Goal: Find specific page/section: Find specific page/section

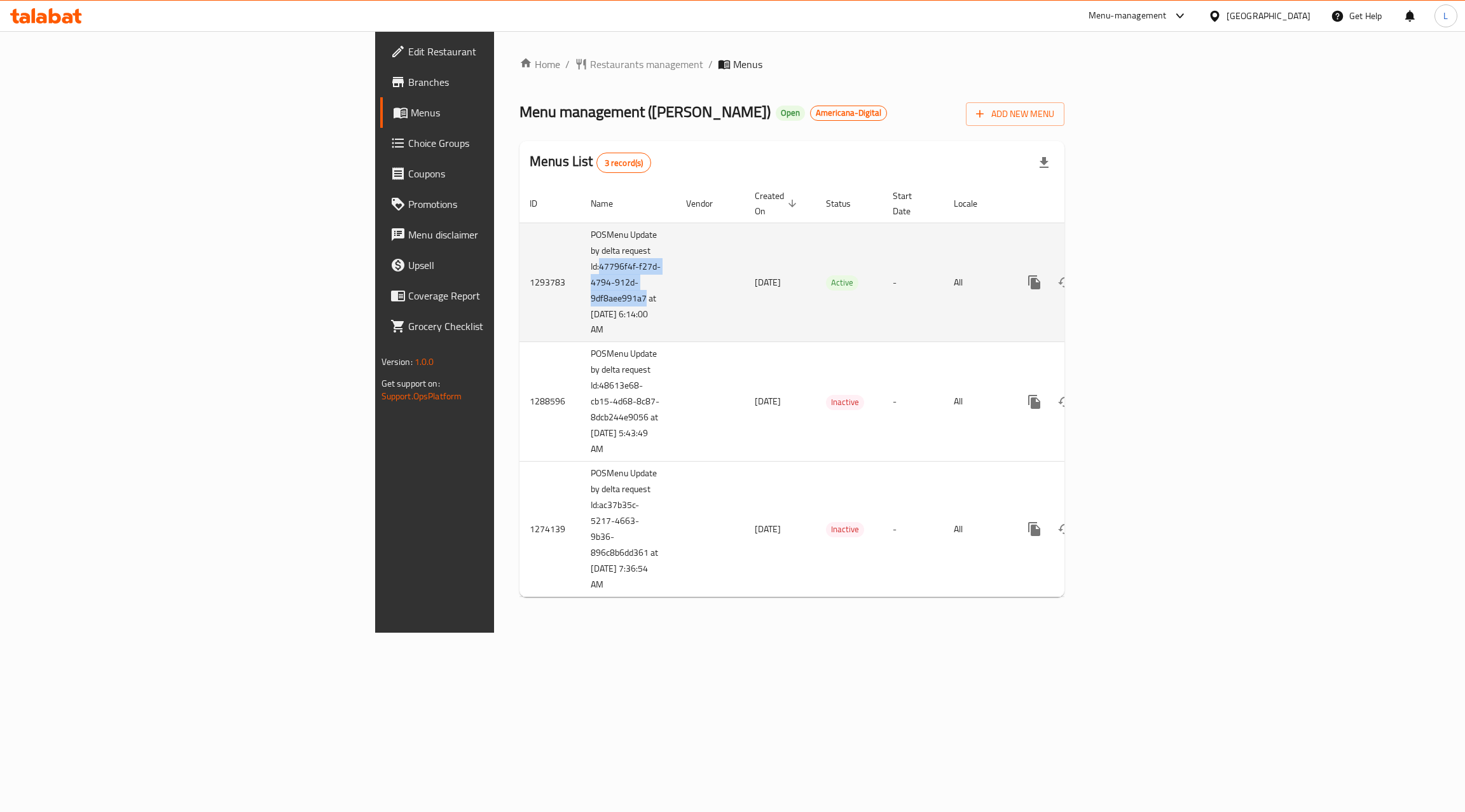
drag, startPoint x: 351, startPoint y: 252, endPoint x: 395, endPoint y: 282, distance: 53.3
click at [580, 282] on td "POSMenu Update by delta request Id:47796f4f-f27d-4794-912d-9df8aee991a7 at 10/8…" at bounding box center [628, 282] width 95 height 120
copy td "47796f4f-f27d-4794-912d-9df8aee991a7"
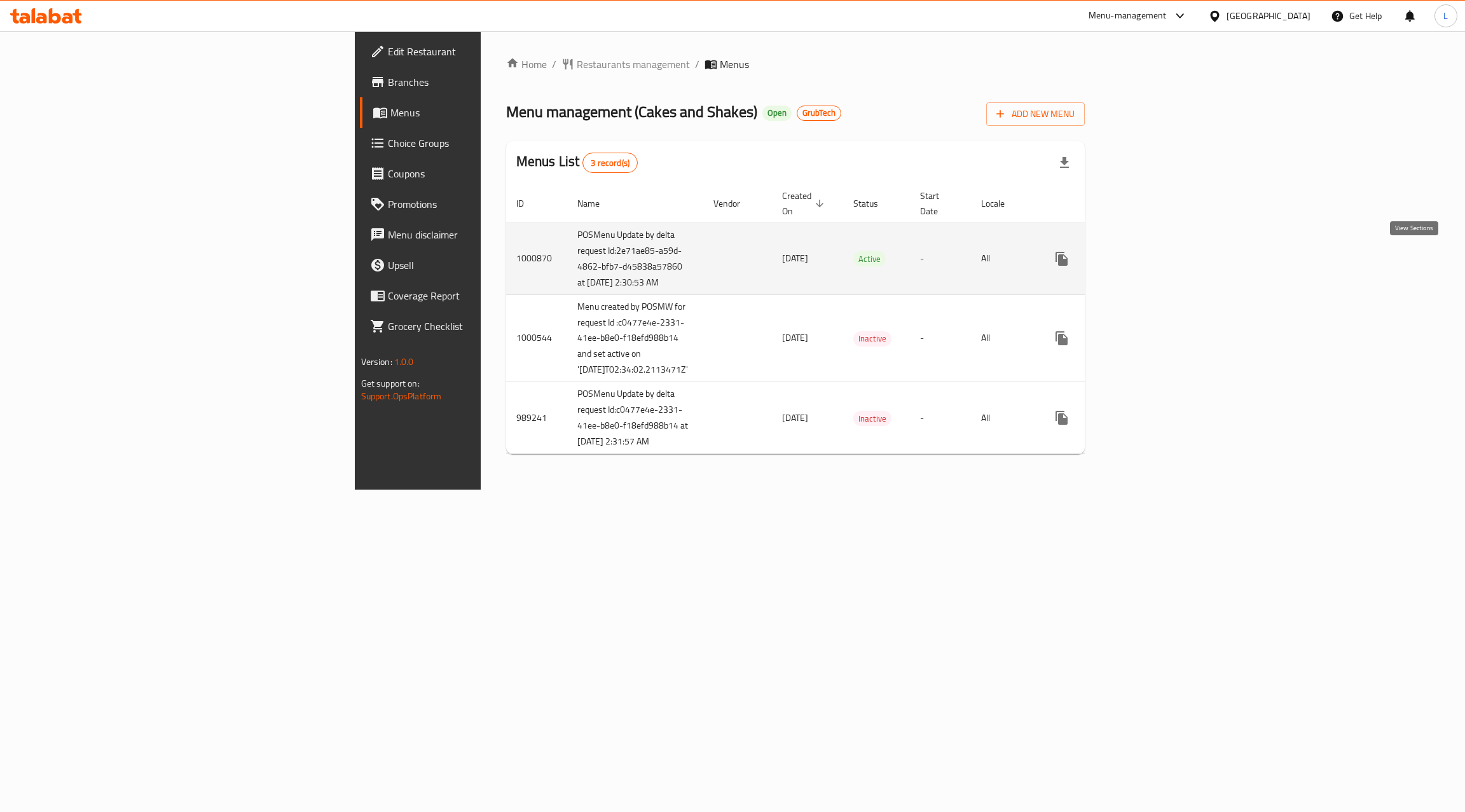
click at [1161, 260] on icon "enhanced table" at bounding box center [1153, 258] width 15 height 15
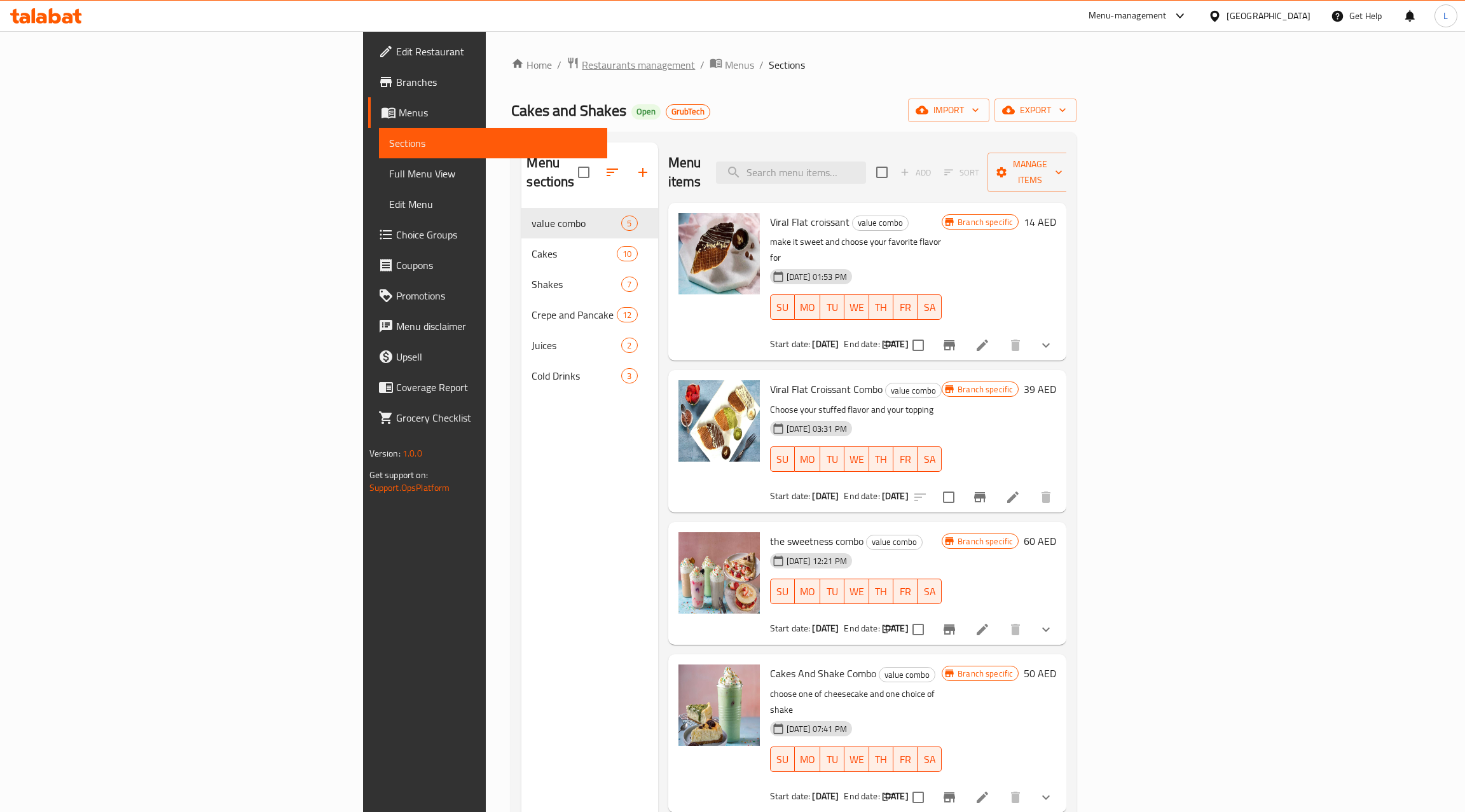
click at [582, 67] on span "Restaurants management" at bounding box center [638, 65] width 113 height 15
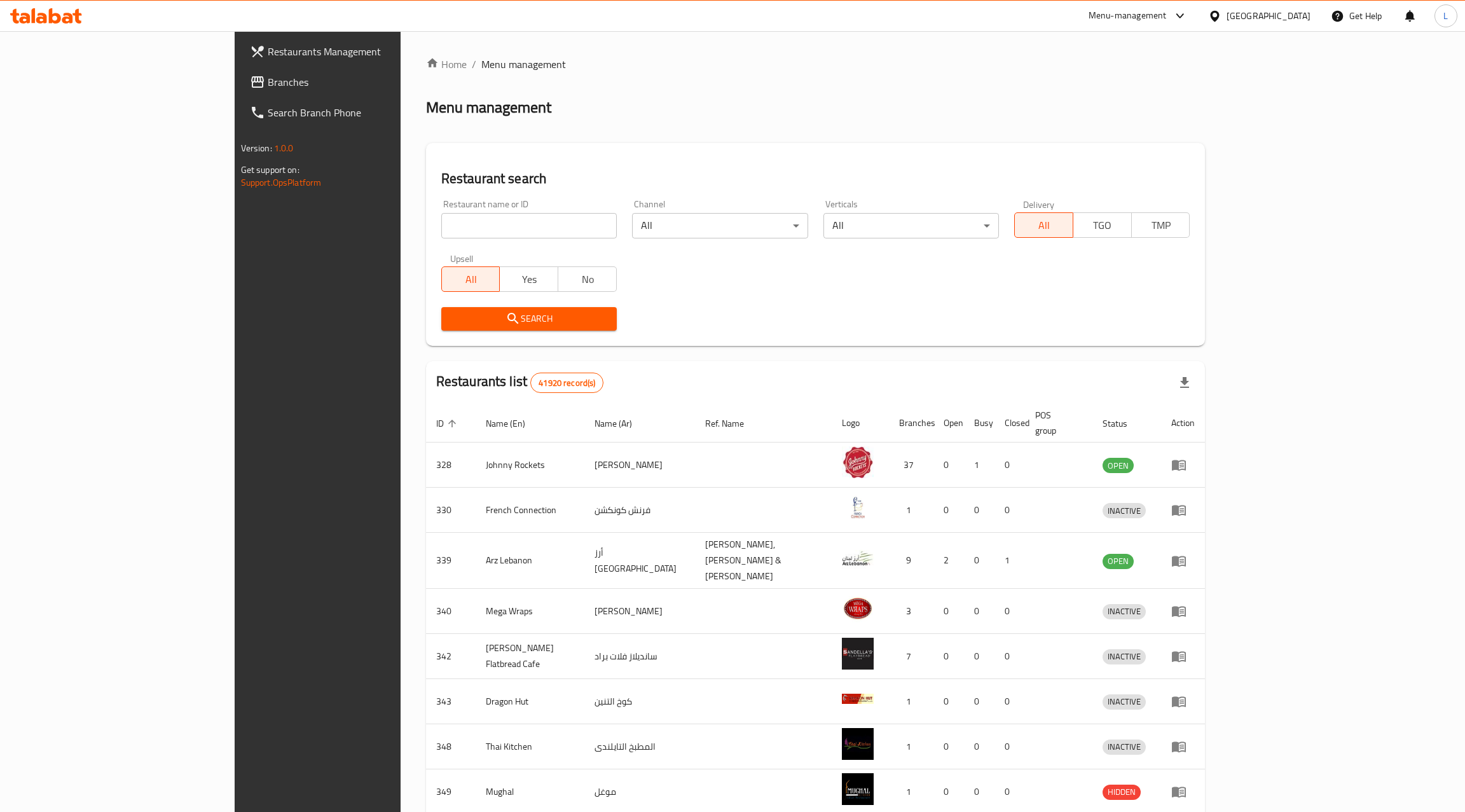
click at [268, 85] on span "Branches" at bounding box center [368, 81] width 202 height 15
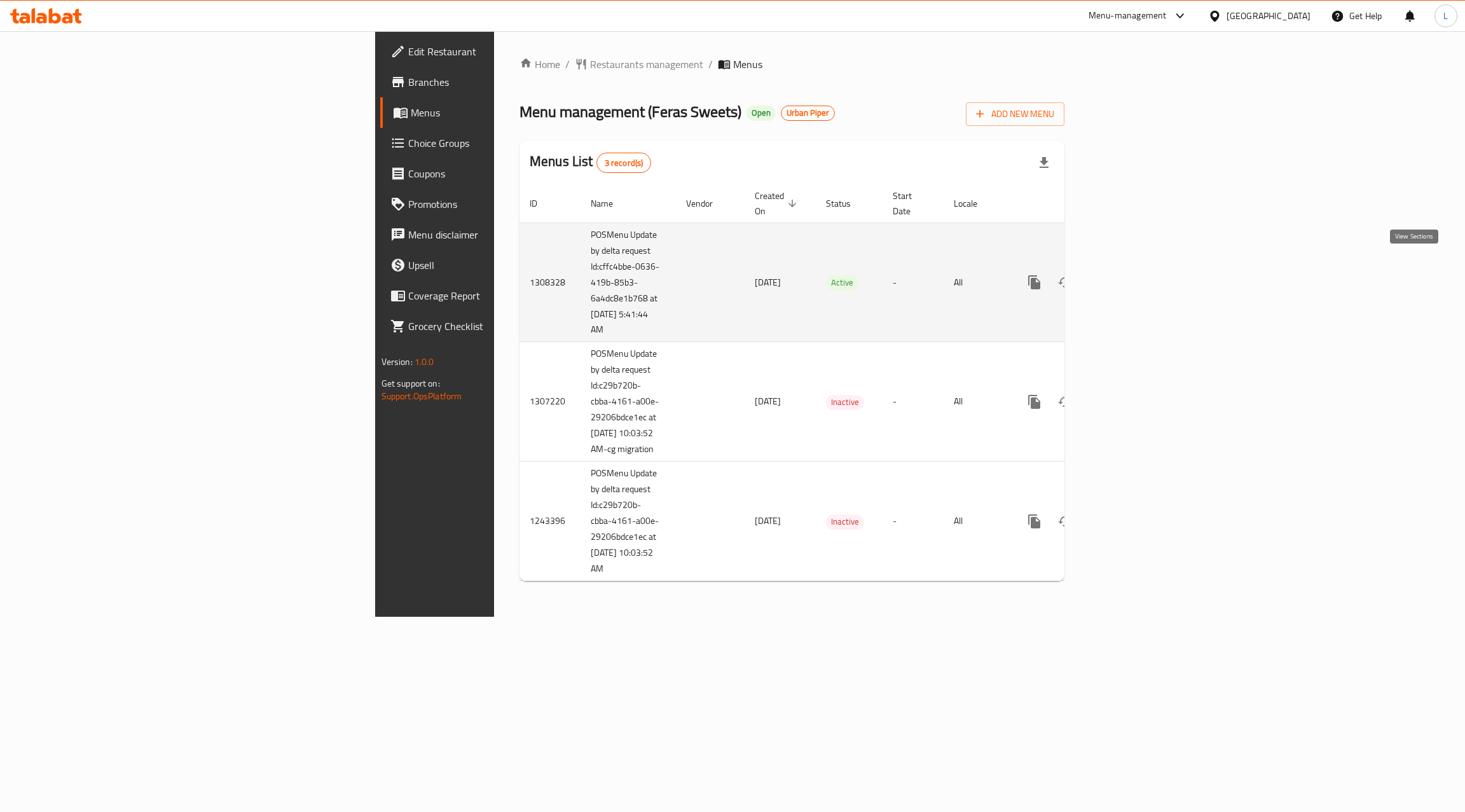
click at [1132, 277] on icon "enhanced table" at bounding box center [1126, 282] width 12 height 12
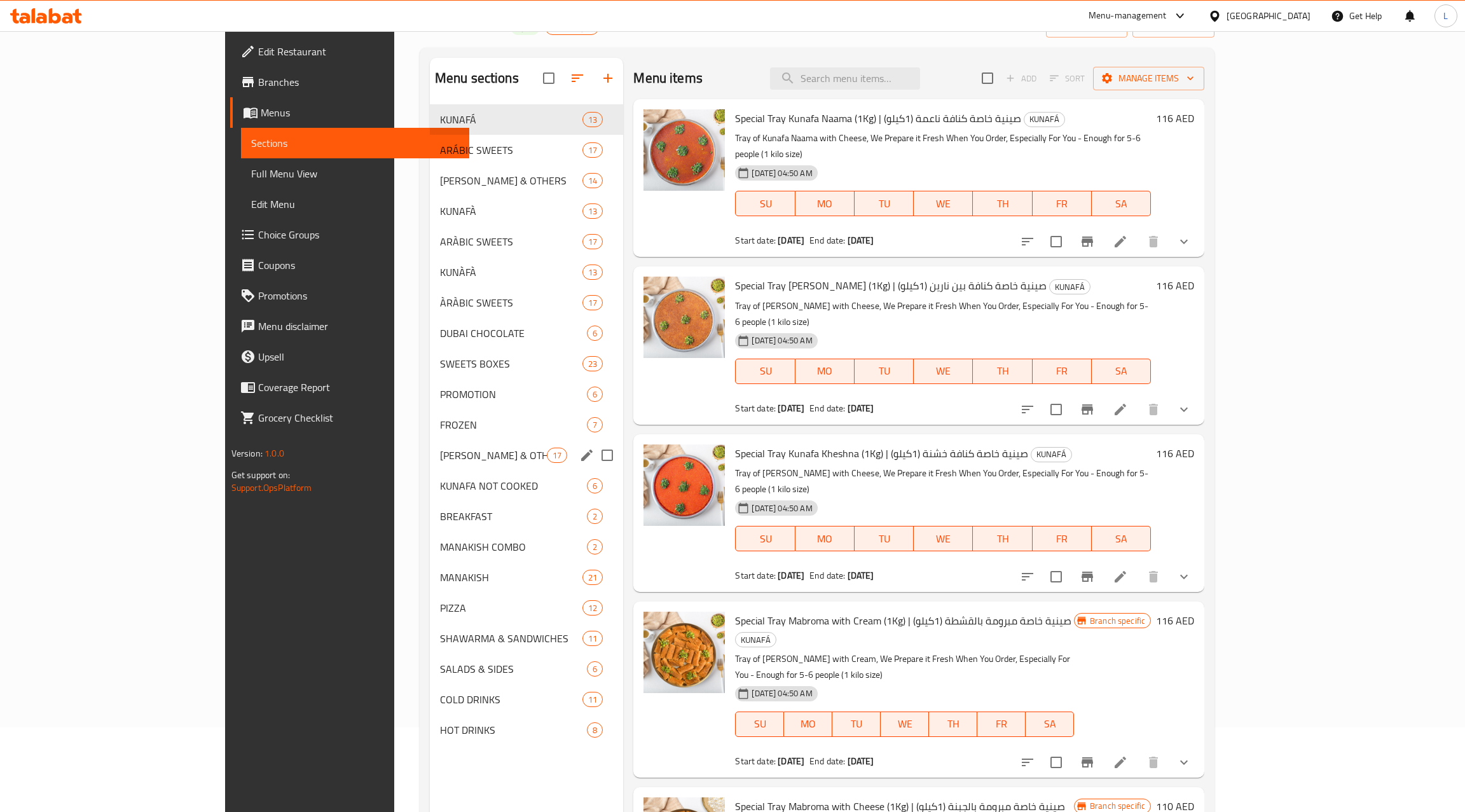
scroll to position [87, 0]
